Goal: Obtain resource: Download file/media

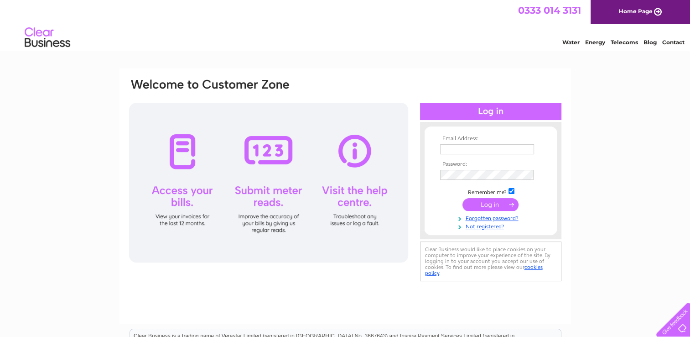
type input "[EMAIL_ADDRESS][DOMAIN_NAME]"
click at [496, 207] on input "submit" at bounding box center [491, 204] width 56 height 13
click at [484, 206] on input "submit" at bounding box center [491, 204] width 56 height 13
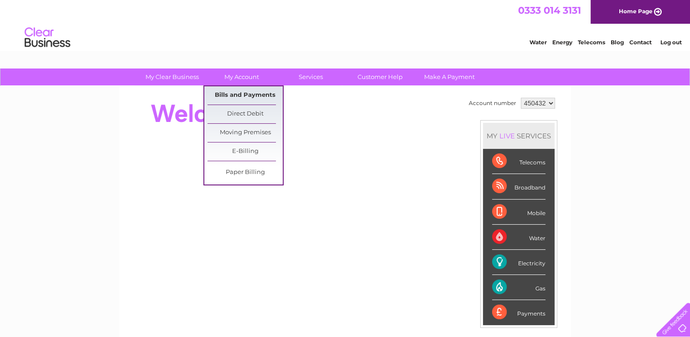
click at [238, 93] on link "Bills and Payments" at bounding box center [245, 95] width 75 height 18
click at [248, 99] on link "Bills and Payments" at bounding box center [245, 95] width 75 height 18
click at [226, 94] on link "Bills and Payments" at bounding box center [245, 95] width 75 height 18
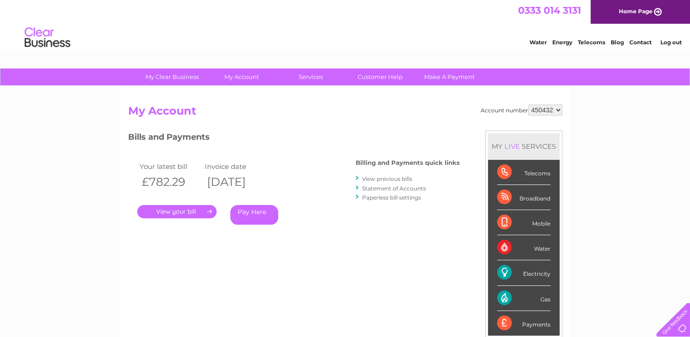
drag, startPoint x: 388, startPoint y: 178, endPoint x: 374, endPoint y: 178, distance: 13.7
click at [374, 178] on link "View previous bills" at bounding box center [387, 178] width 50 height 7
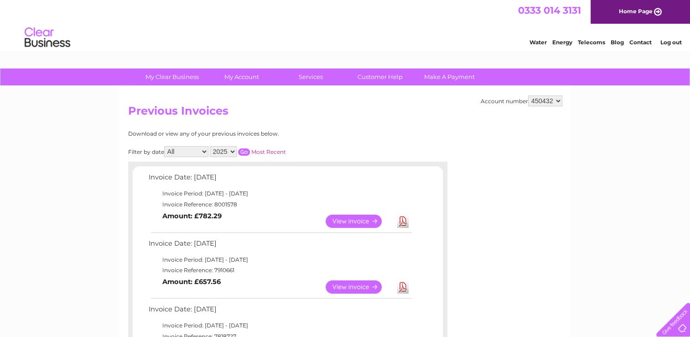
click at [341, 222] on link "View" at bounding box center [359, 220] width 67 height 13
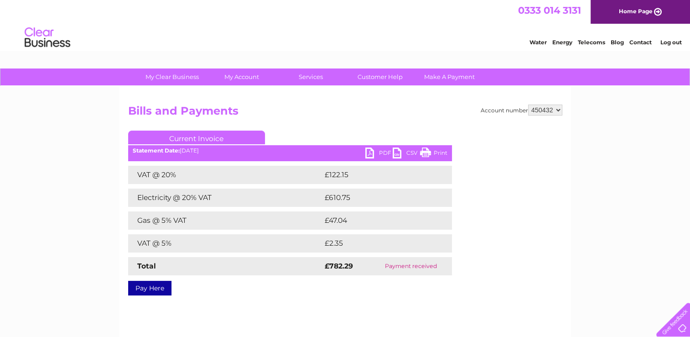
click at [374, 152] on link "PDF" at bounding box center [378, 153] width 27 height 13
